Goal: Find specific page/section

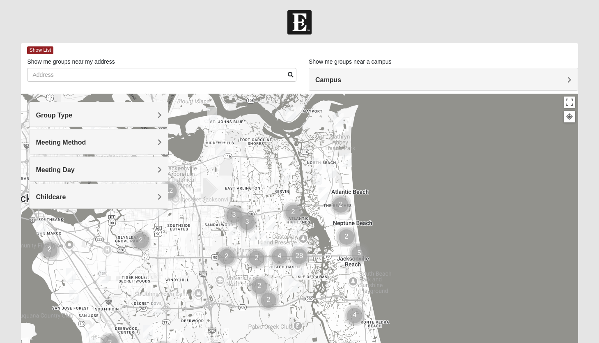
click at [566, 79] on h4 "Campus" at bounding box center [443, 80] width 256 height 8
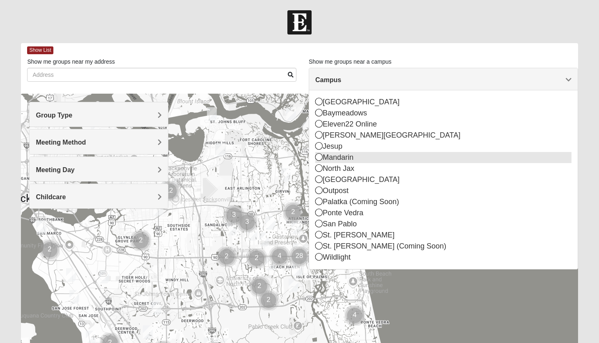
click at [356, 161] on div "Mandarin" at bounding box center [443, 157] width 256 height 11
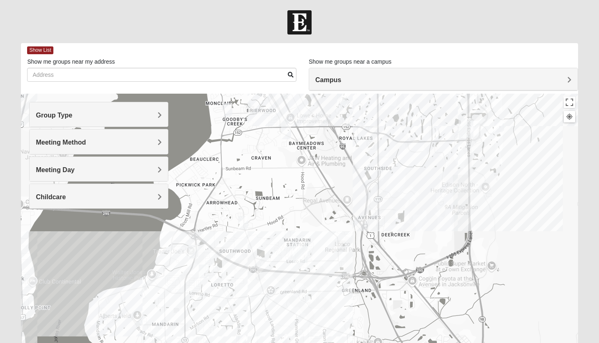
click at [94, 115] on h4 "Group Type" at bounding box center [99, 115] width 126 height 8
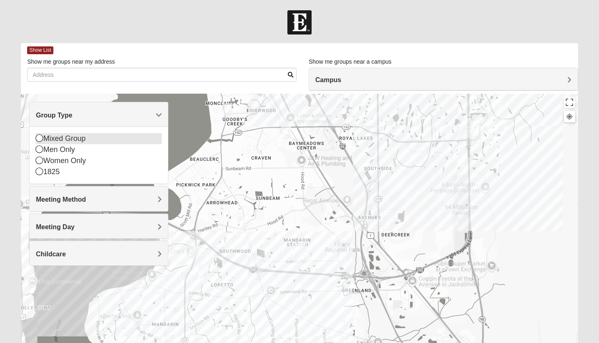
click at [73, 141] on div "Mixed Group" at bounding box center [99, 138] width 126 height 11
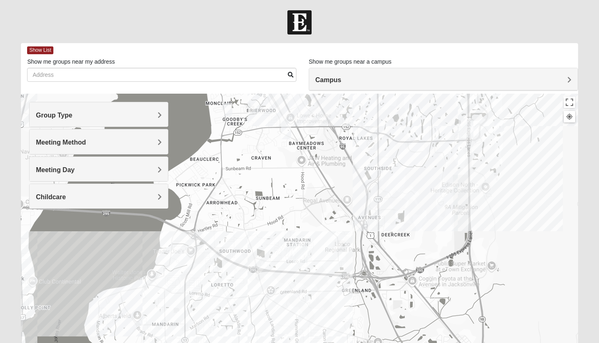
click at [75, 146] on h4 "Meeting Method" at bounding box center [99, 142] width 126 height 8
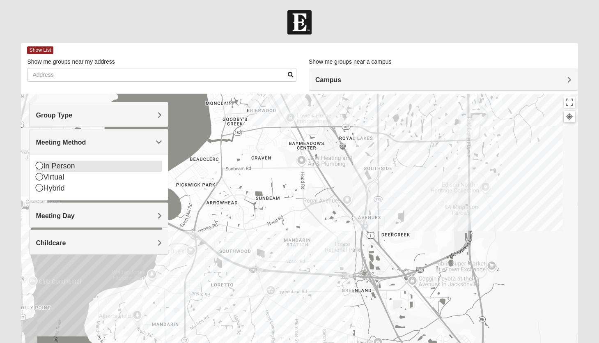
click at [70, 168] on div "In Person" at bounding box center [99, 166] width 126 height 11
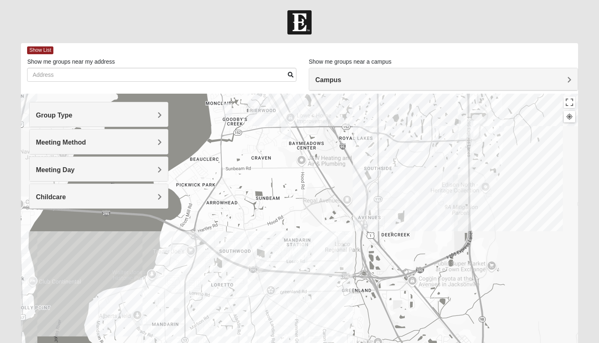
click at [69, 170] on span "Meeting Day" at bounding box center [55, 169] width 39 height 7
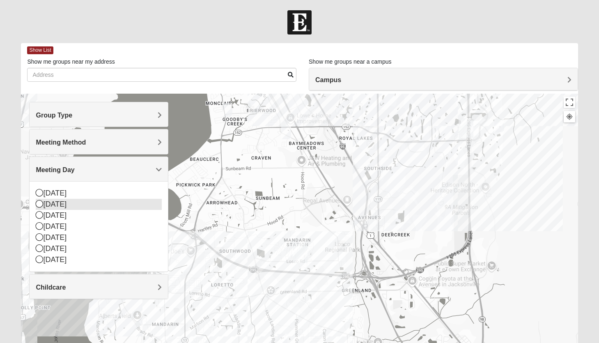
click at [62, 206] on div "[DATE]" at bounding box center [99, 204] width 126 height 11
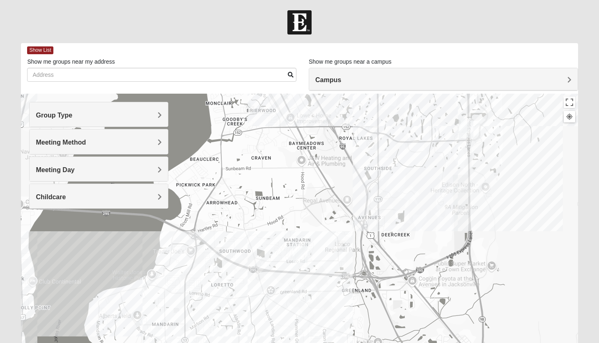
click at [72, 197] on h4 "Childcare" at bounding box center [99, 197] width 126 height 8
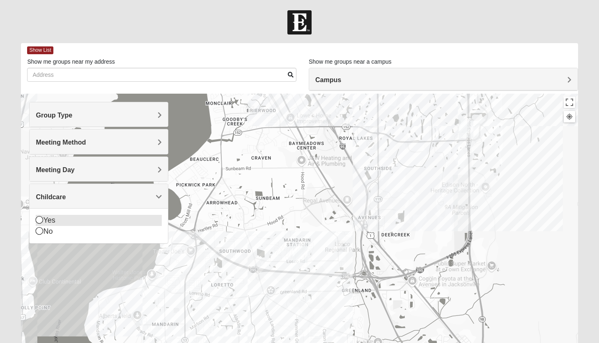
click at [56, 220] on div "Yes" at bounding box center [99, 220] width 126 height 11
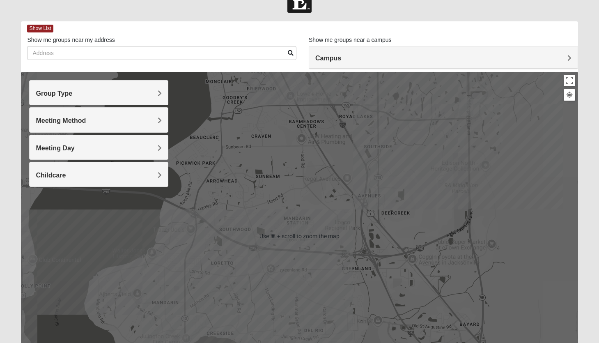
scroll to position [30, 0]
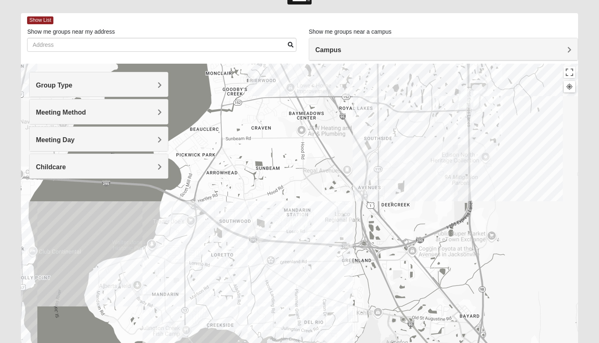
click at [313, 192] on div at bounding box center [299, 228] width 557 height 329
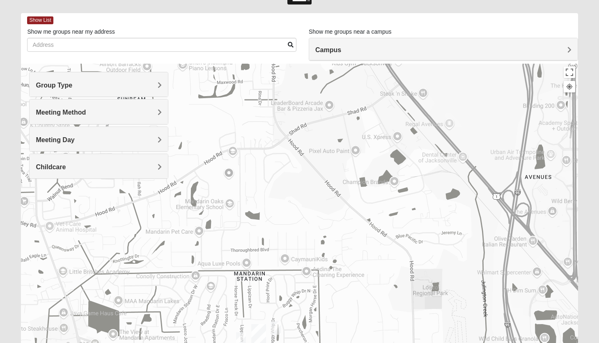
click at [275, 327] on img "On Campus Mixed Hoffstatter 32257" at bounding box center [276, 328] width 10 height 14
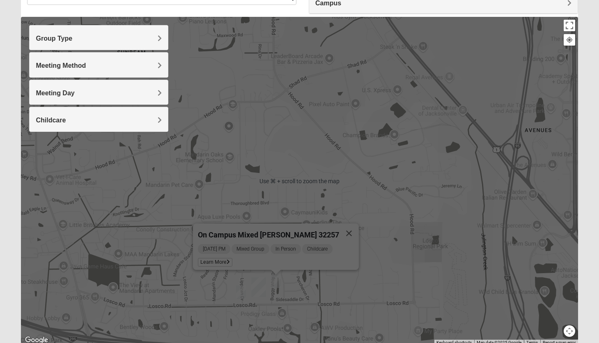
scroll to position [89, 0]
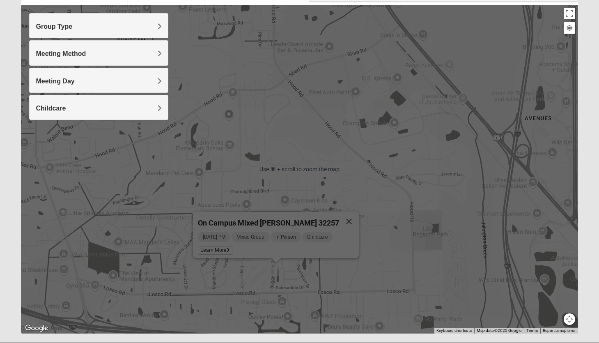
click at [243, 280] on img "On Campus Mixed Lockley 32257" at bounding box center [241, 281] width 10 height 14
